Goal: Information Seeking & Learning: Learn about a topic

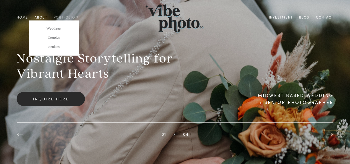
click at [62, 16] on span "Portfolio" at bounding box center [65, 17] width 22 height 5
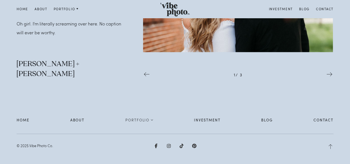
scroll to position [470, 0]
click at [329, 73] on div at bounding box center [329, 75] width 7 height 8
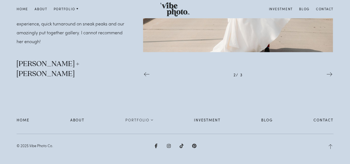
scroll to position [415, 0]
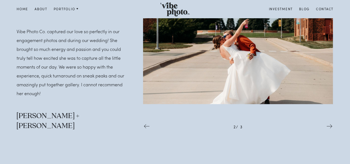
click at [328, 129] on div at bounding box center [329, 127] width 7 height 8
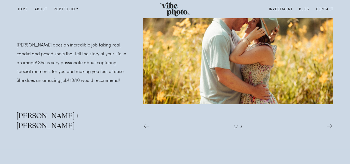
scroll to position [387, 0]
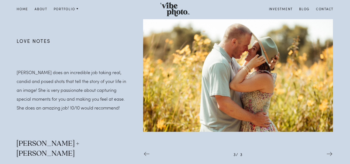
click at [222, 30] on div at bounding box center [190, 75] width 95 height 113
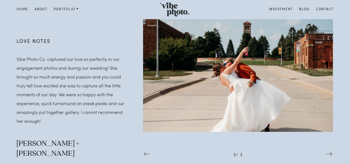
click at [330, 159] on div at bounding box center [329, 155] width 7 height 8
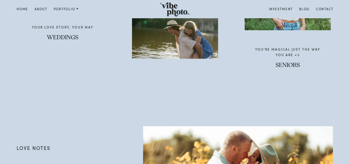
scroll to position [221, 0]
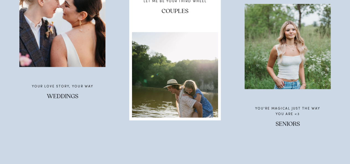
click at [187, 101] on div at bounding box center [175, 75] width 86 height 86
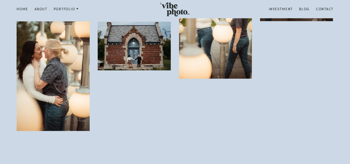
scroll to position [1419, 0]
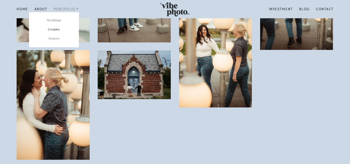
click at [65, 8] on span "Portfolio" at bounding box center [65, 9] width 22 height 5
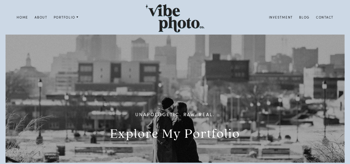
click at [275, 16] on link "Investment" at bounding box center [281, 17] width 30 height 6
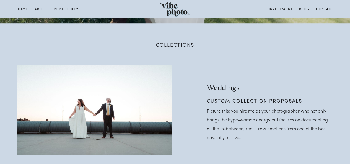
scroll to position [111, 0]
